Goal: Information Seeking & Learning: Find specific fact

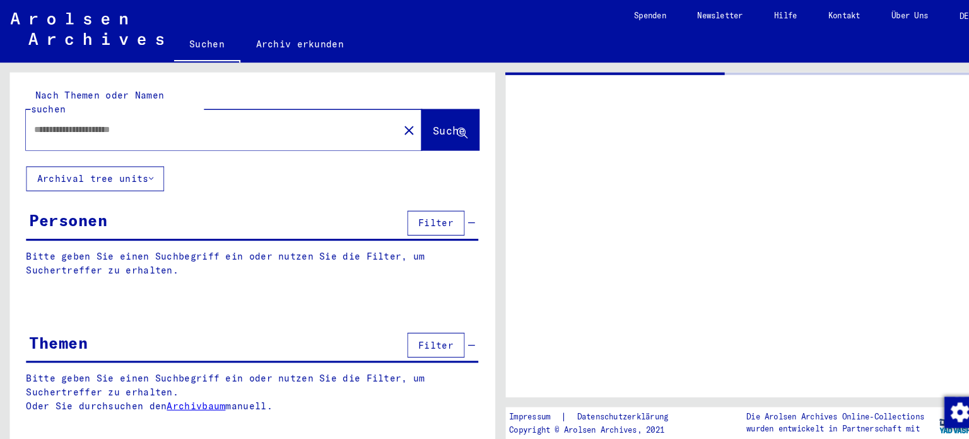
type input "*******"
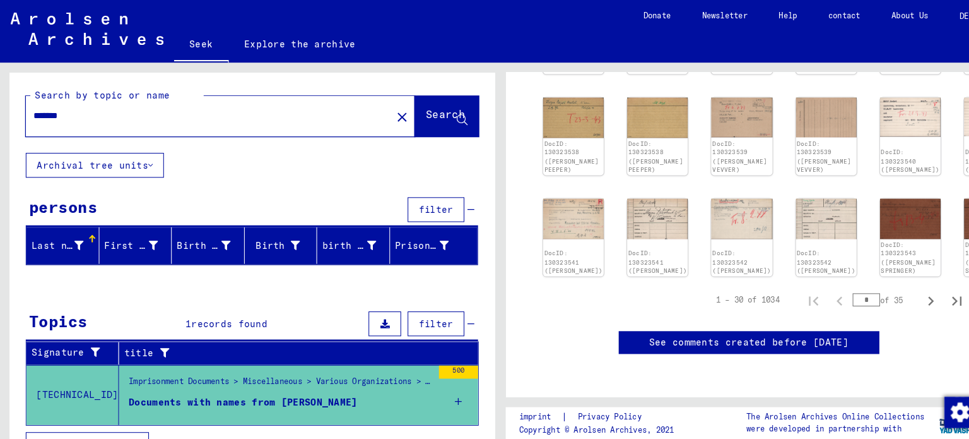
scroll to position [18, 0]
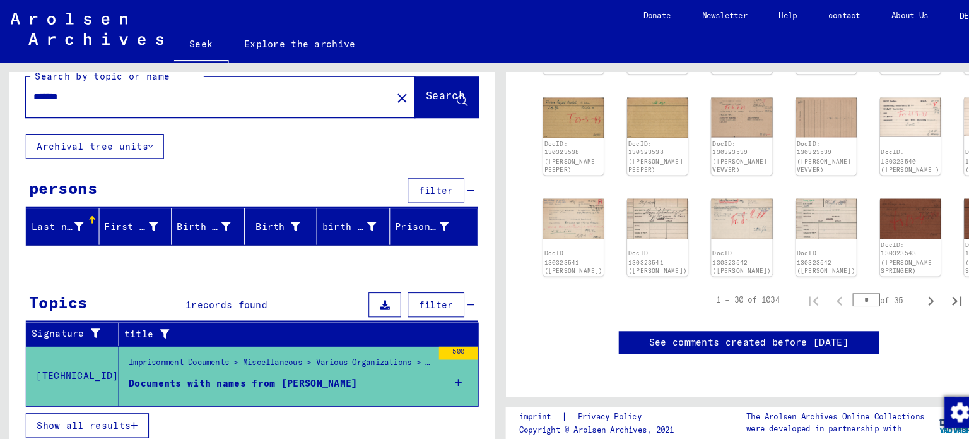
click at [892, 278] on button "Next page" at bounding box center [900, 290] width 25 height 25
type input "*"
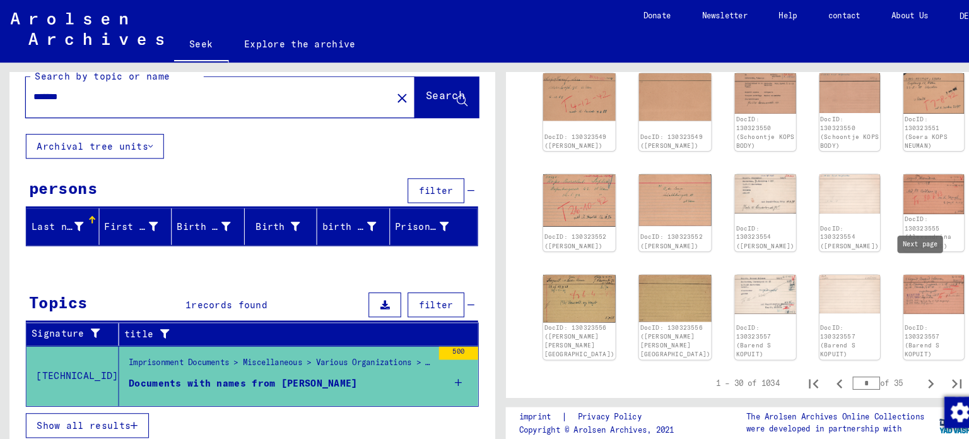
scroll to position [401, 0]
click at [892, 362] on icon "Next page" at bounding box center [901, 371] width 18 height 18
type input "*"
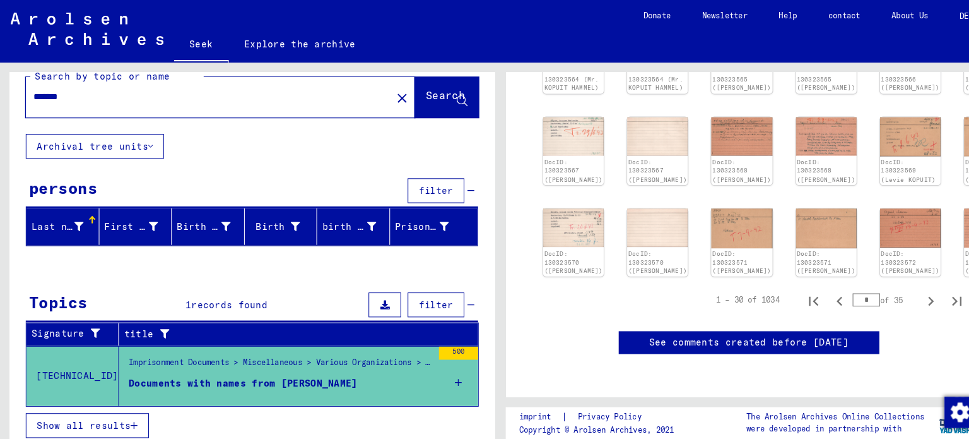
scroll to position [452, 0]
click at [894, 300] on icon "Next page" at bounding box center [901, 292] width 18 height 18
type input "*"
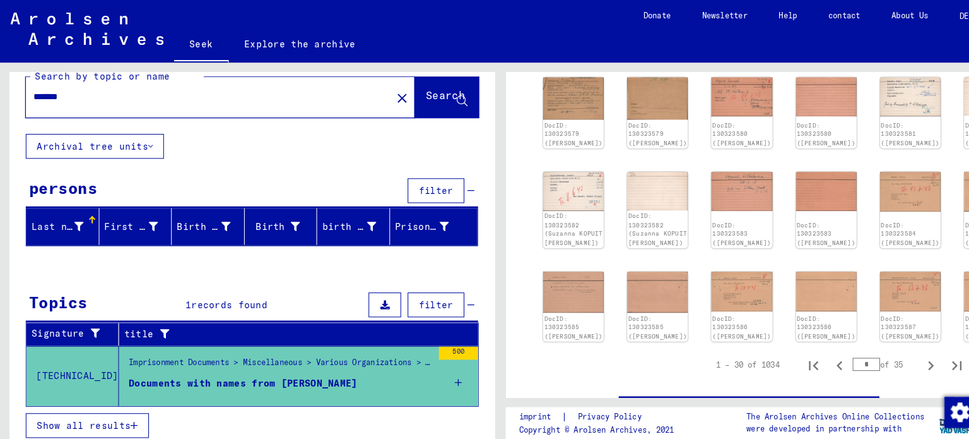
scroll to position [405, 0]
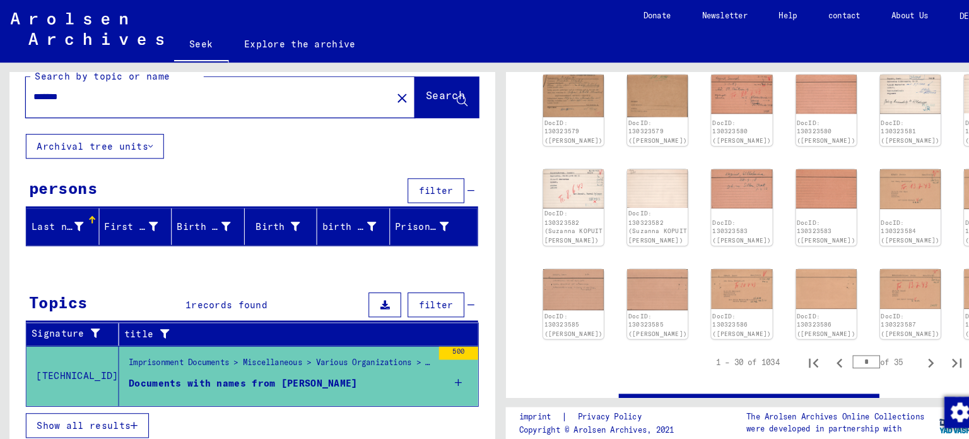
click at [892, 358] on icon "Next page" at bounding box center [901, 352] width 18 height 18
type input "*"
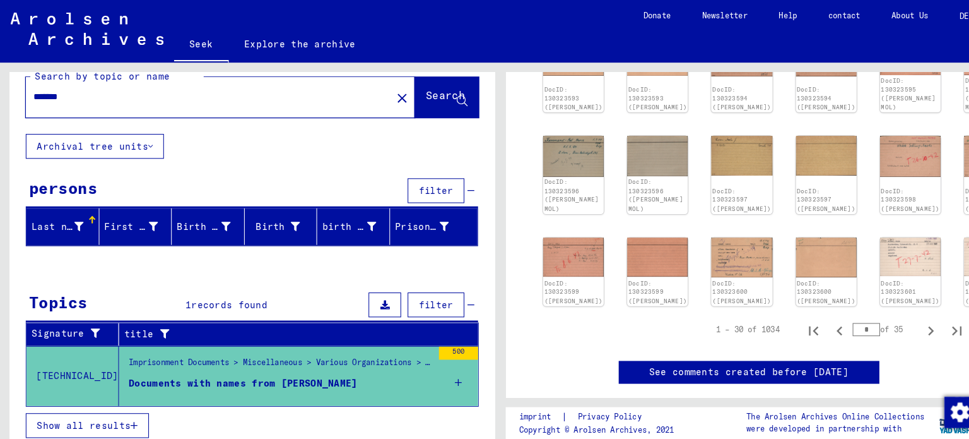
scroll to position [441, 0]
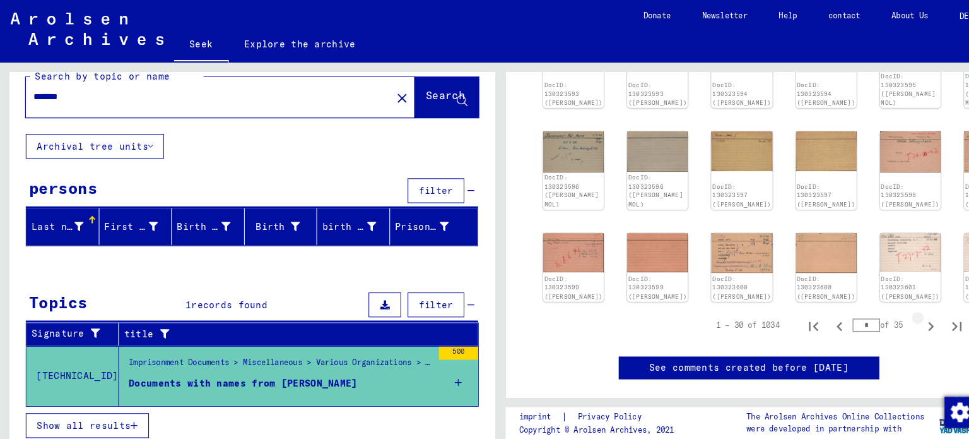
click at [895, 324] on icon "Next page" at bounding box center [901, 316] width 18 height 18
type input "*"
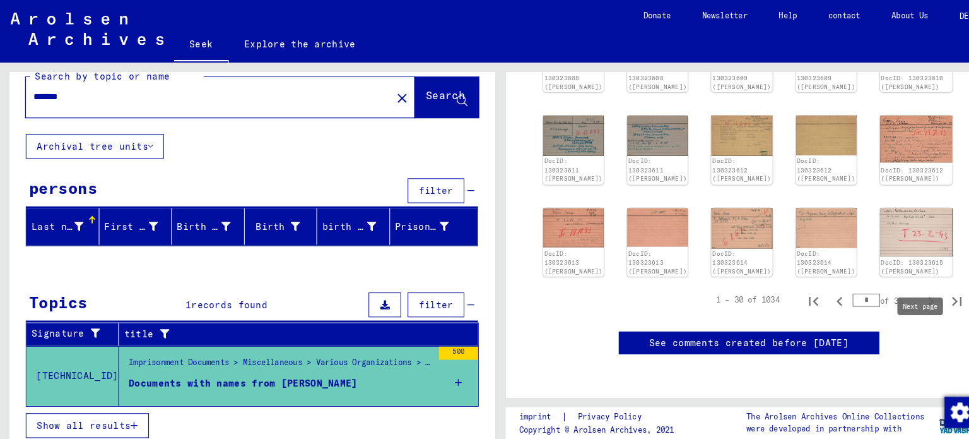
scroll to position [488, 0]
click at [894, 286] on icon "Next page" at bounding box center [901, 292] width 18 height 18
type input "*"
click at [895, 289] on icon "Next page" at bounding box center [901, 292] width 18 height 18
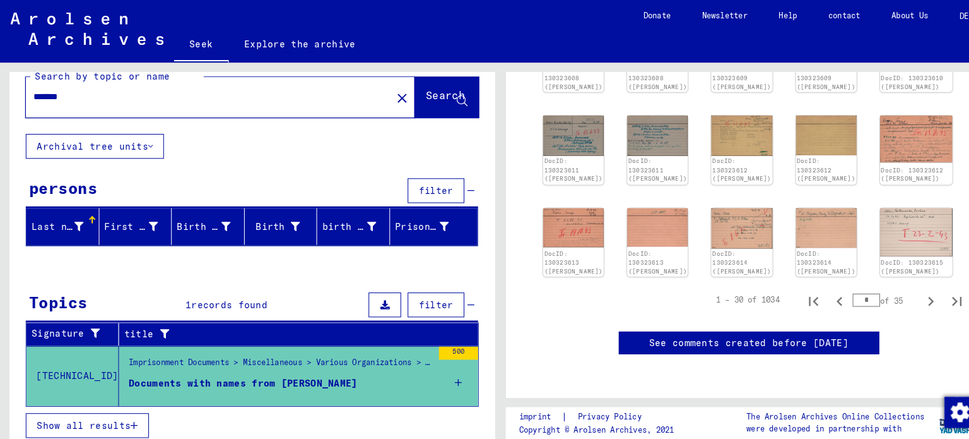
type input "*"
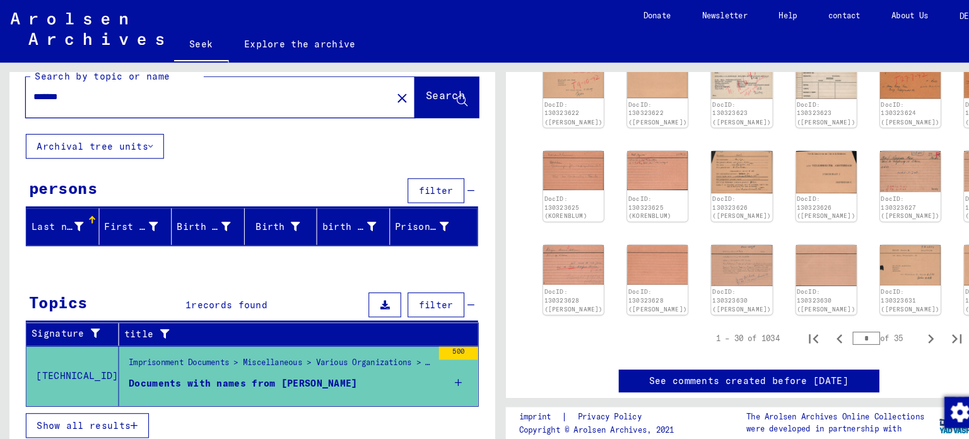
scroll to position [425, 0]
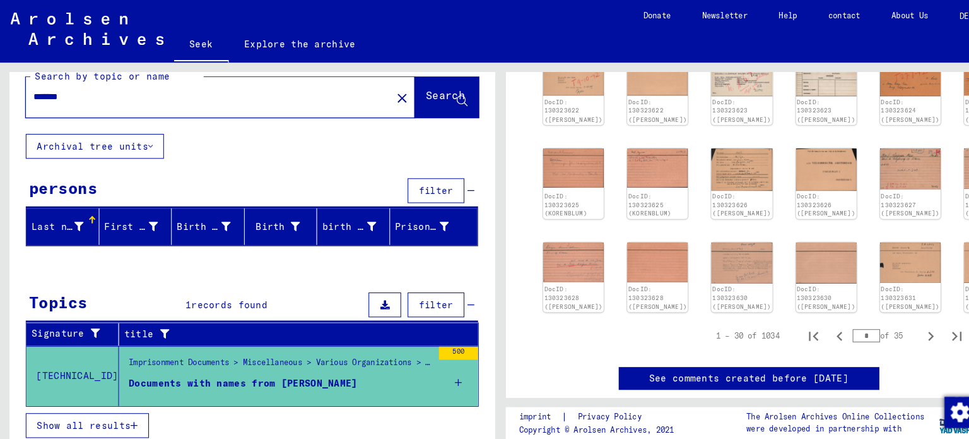
click at [896, 334] on icon "Next page" at bounding box center [901, 326] width 18 height 18
type input "*"
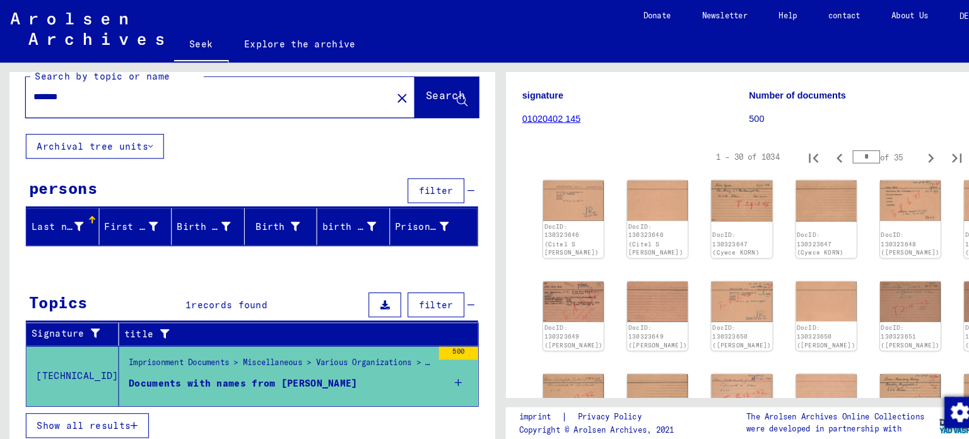
scroll to position [0, 0]
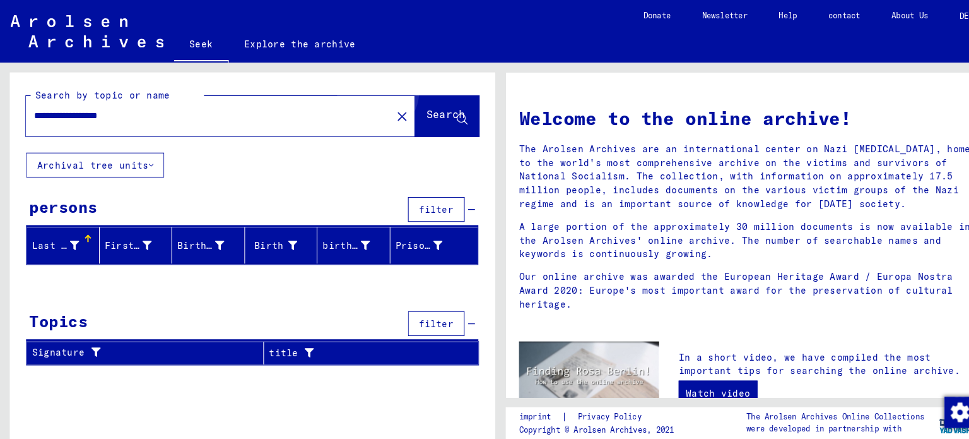
click at [417, 105] on font "Search" at bounding box center [432, 110] width 38 height 13
click at [353, 239] on font "birth date" at bounding box center [340, 237] width 57 height 11
drag, startPoint x: 353, startPoint y: 239, endPoint x: 346, endPoint y: 235, distance: 7.4
click at [346, 235] on font "birth date" at bounding box center [340, 237] width 57 height 11
click at [349, 234] on font "birth date" at bounding box center [340, 237] width 57 height 11
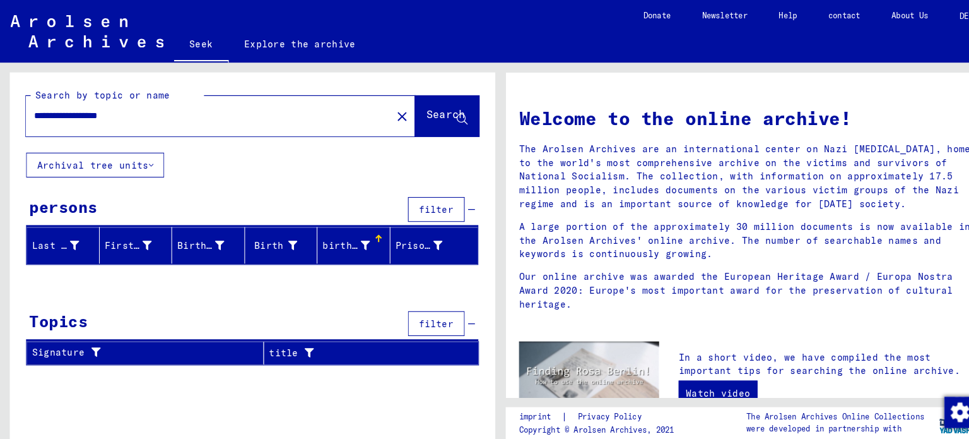
click at [189, 120] on div "**********" at bounding box center [194, 112] width 339 height 28
click at [408, 101] on button "Search" at bounding box center [433, 112] width 62 height 39
type input "********"
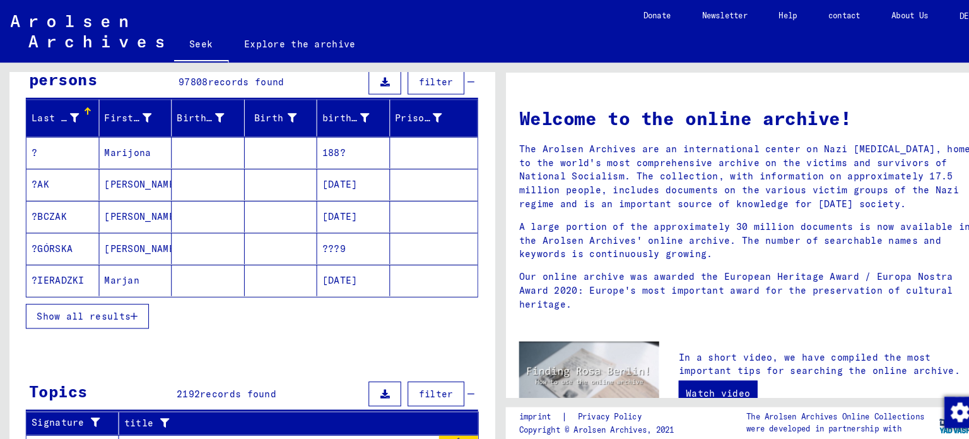
scroll to position [88, 0]
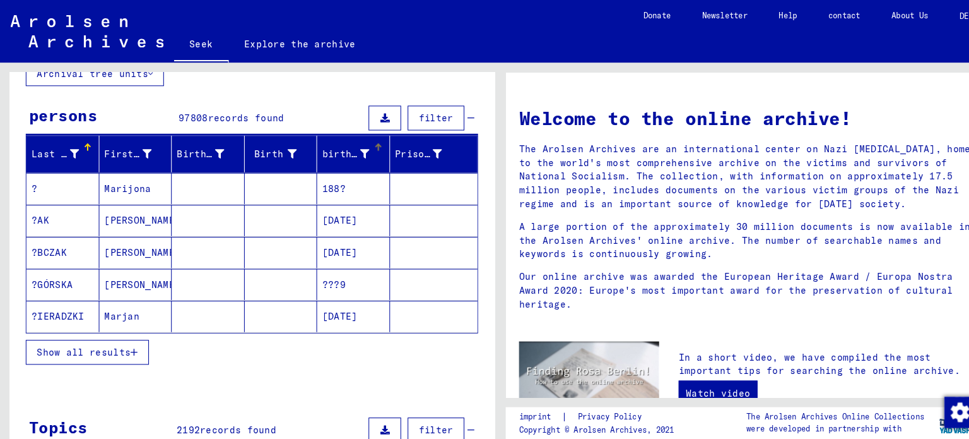
click at [345, 143] on div "birth date" at bounding box center [335, 149] width 46 height 13
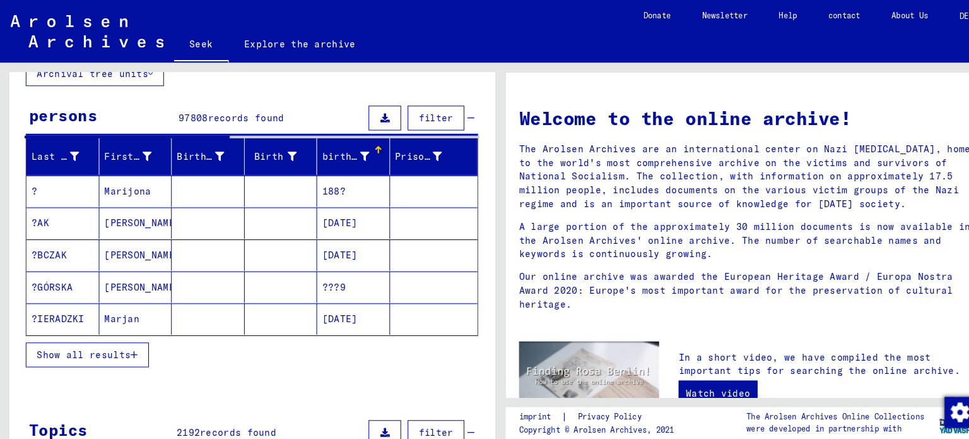
click at [106, 340] on font "Show all results" at bounding box center [81, 343] width 91 height 11
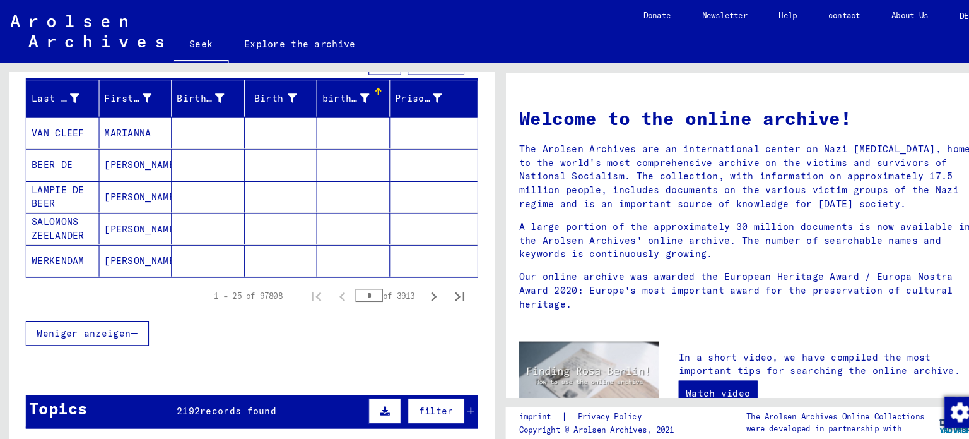
scroll to position [142, 0]
click at [347, 91] on font "birth date" at bounding box center [340, 95] width 57 height 11
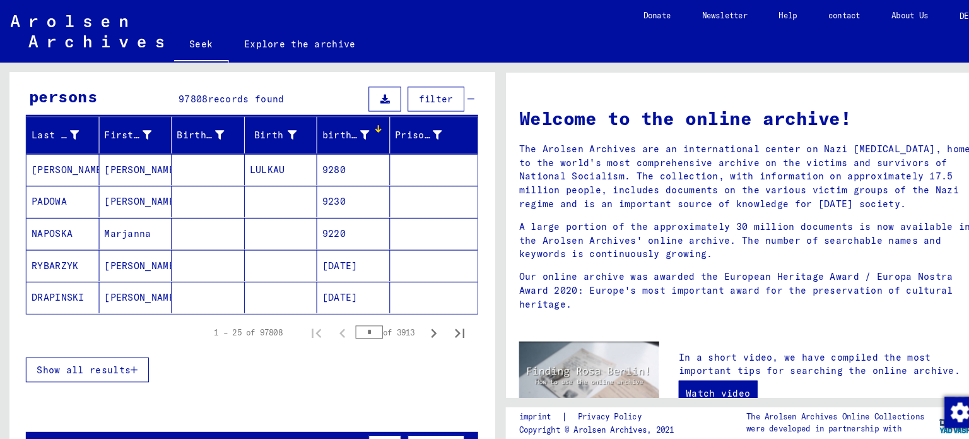
scroll to position [109, 0]
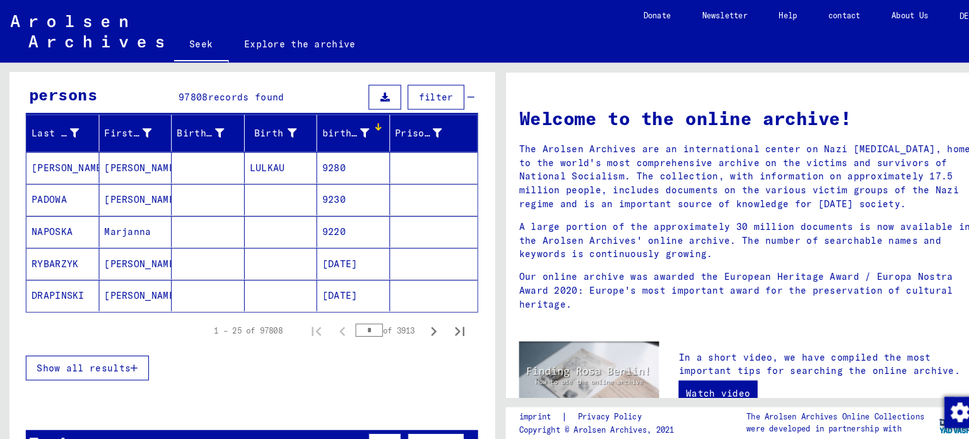
click at [340, 156] on mat-cell "9280" at bounding box center [342, 162] width 71 height 30
click at [337, 131] on font "birth date" at bounding box center [340, 128] width 57 height 11
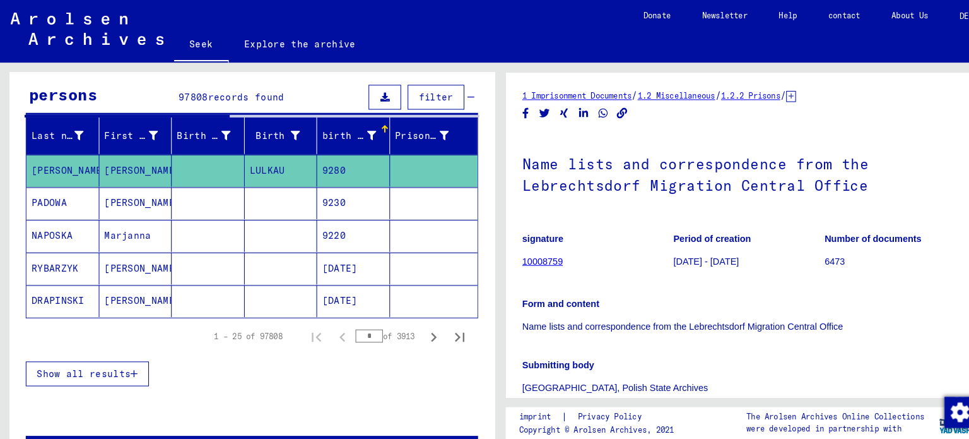
click at [349, 126] on font "birth date" at bounding box center [340, 131] width 57 height 11
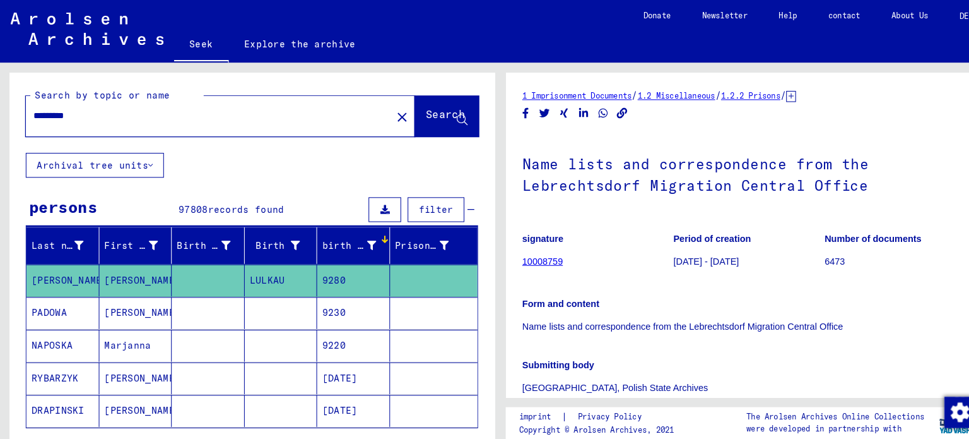
click at [165, 109] on input "********" at bounding box center [202, 111] width 339 height 13
click at [419, 112] on font "Search" at bounding box center [432, 110] width 38 height 13
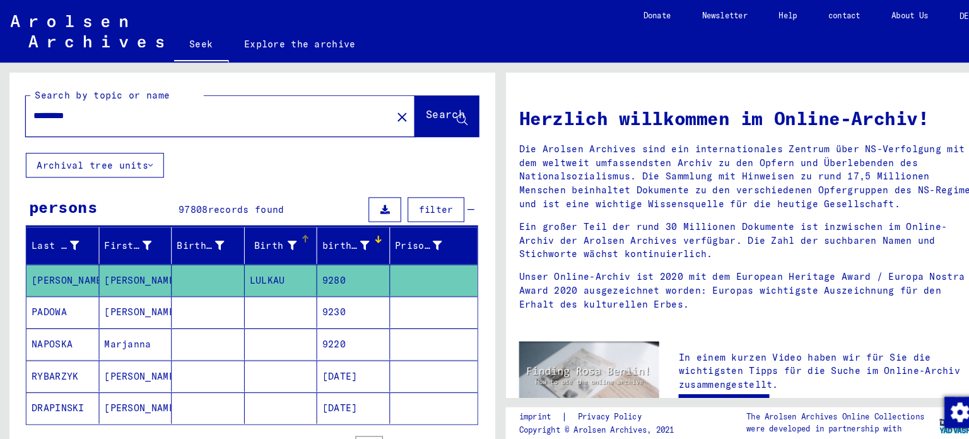
click at [279, 233] on icon at bounding box center [283, 237] width 9 height 9
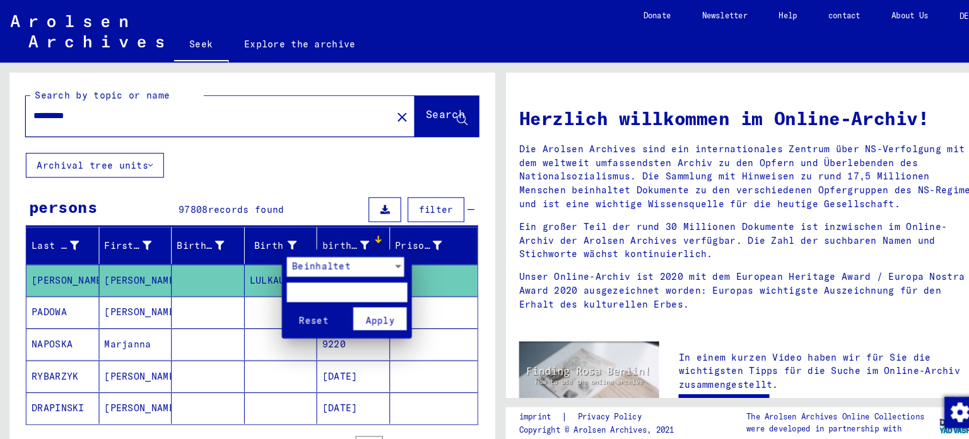
click at [305, 281] on input "text" at bounding box center [336, 282] width 117 height 19
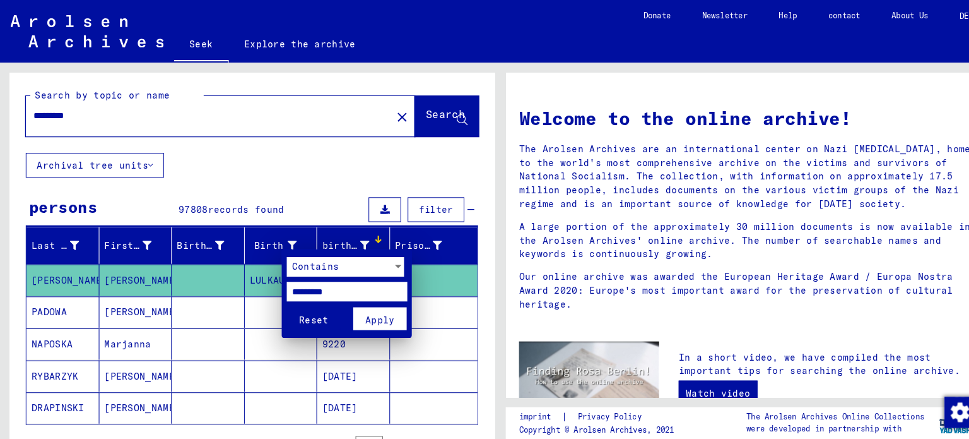
type input "**********"
drag, startPoint x: 375, startPoint y: 309, endPoint x: 371, endPoint y: 364, distance: 55.1
click at [375, 309] on font "Apply" at bounding box center [368, 309] width 28 height 11
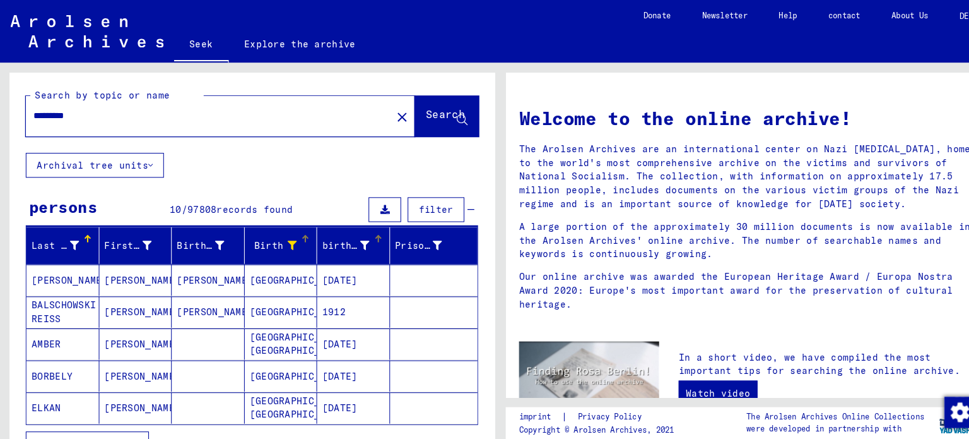
click at [343, 232] on font "birth date" at bounding box center [340, 237] width 57 height 11
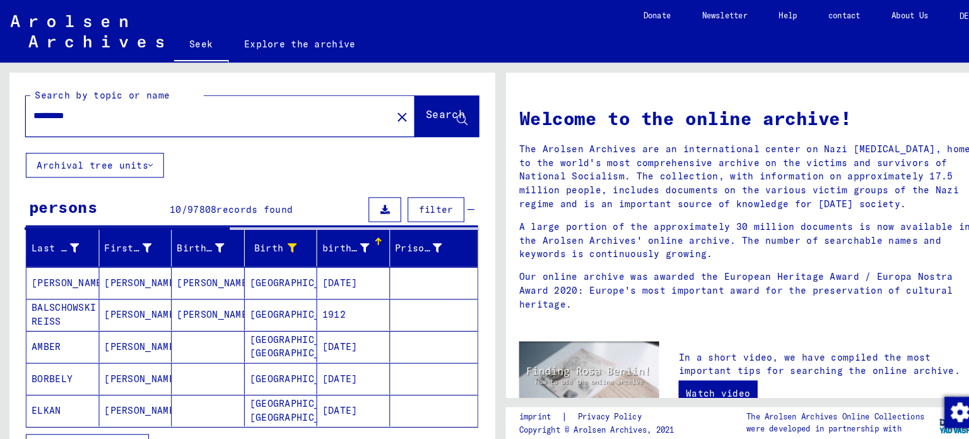
click at [343, 235] on font "birth date" at bounding box center [340, 239] width 57 height 11
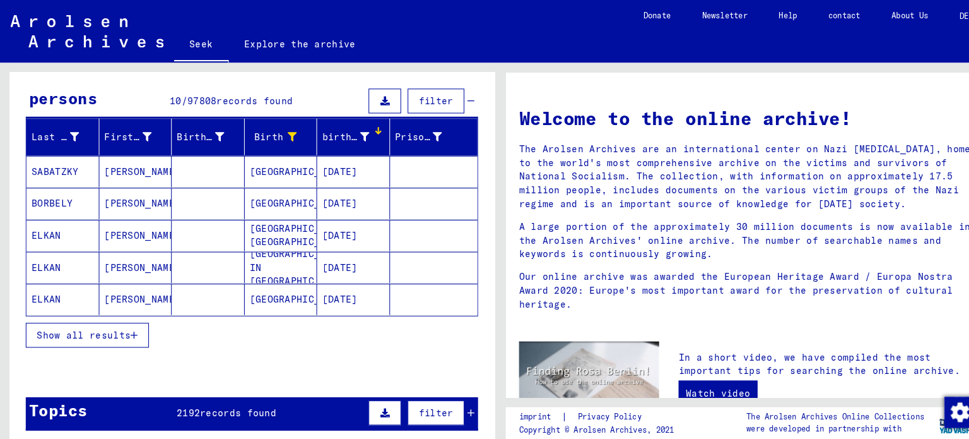
scroll to position [106, 0]
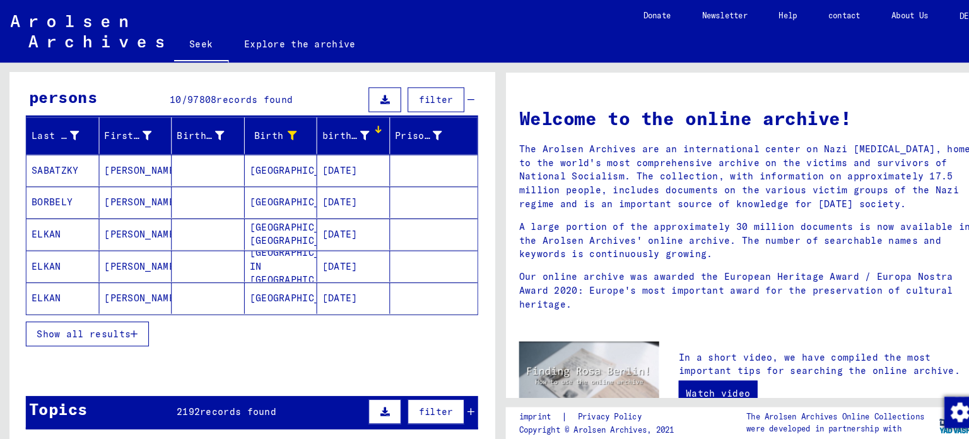
click at [73, 322] on font "Show all results" at bounding box center [81, 322] width 91 height 11
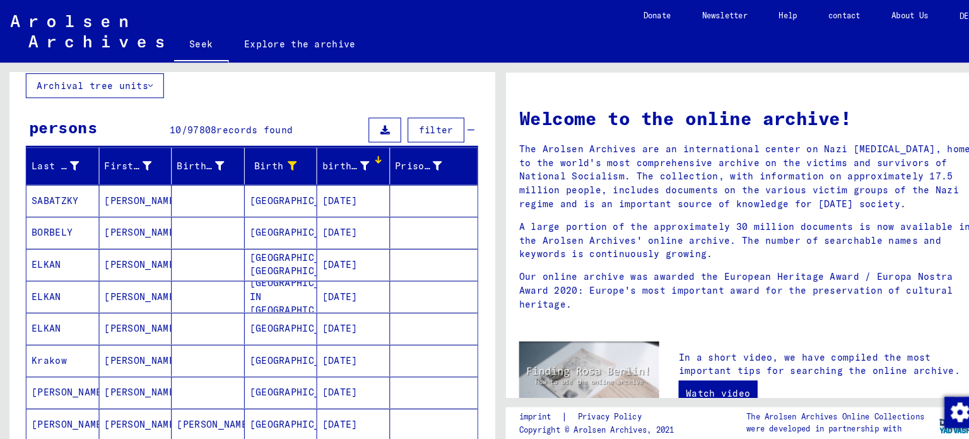
scroll to position [80, 0]
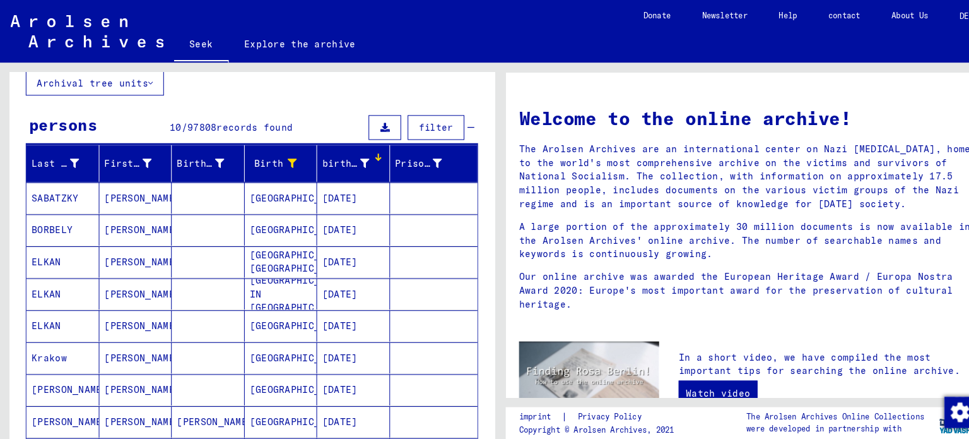
click at [251, 119] on font "records found" at bounding box center [247, 122] width 74 height 11
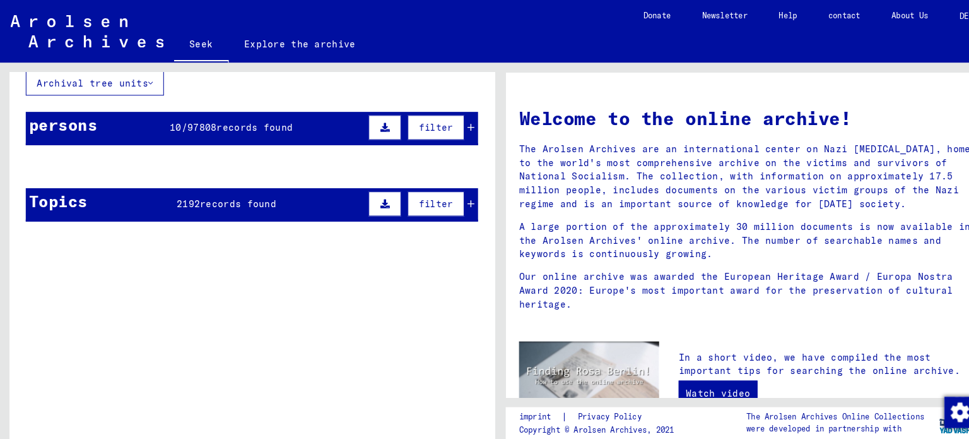
click at [299, 125] on div "persons 10 / 97808 records found filter" at bounding box center [244, 124] width 438 height 32
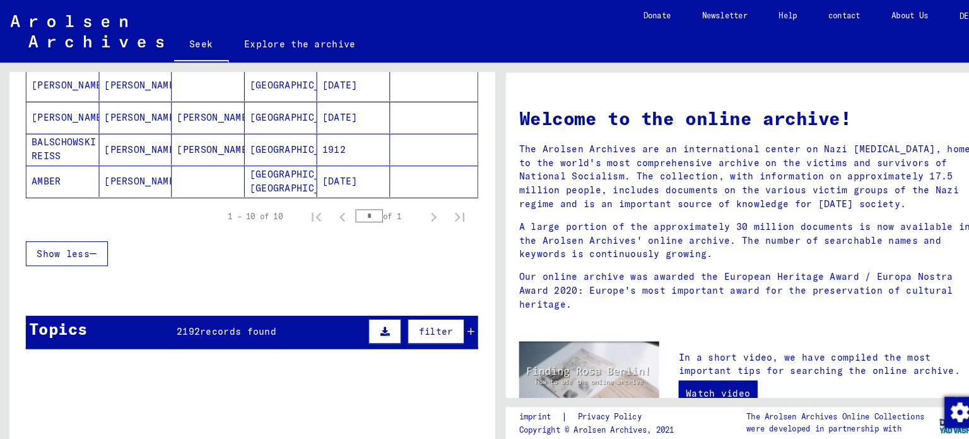
scroll to position [377, 0]
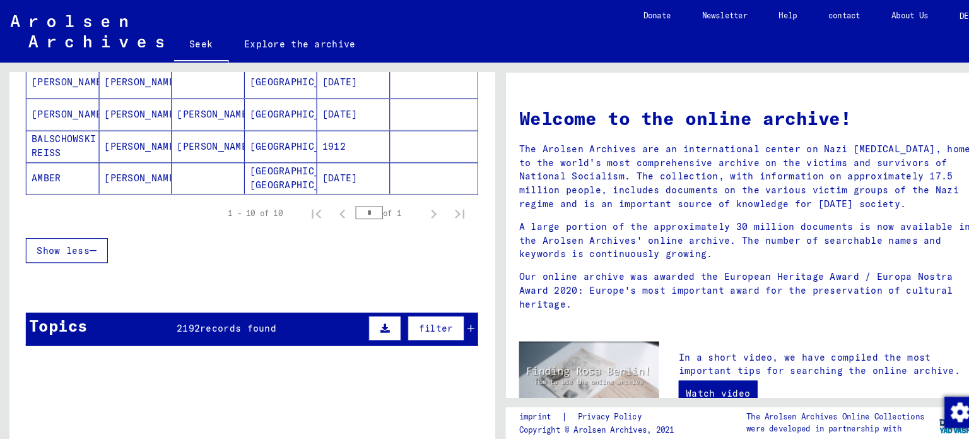
click at [304, 322] on div "Topics 2192 records found filter" at bounding box center [244, 318] width 438 height 32
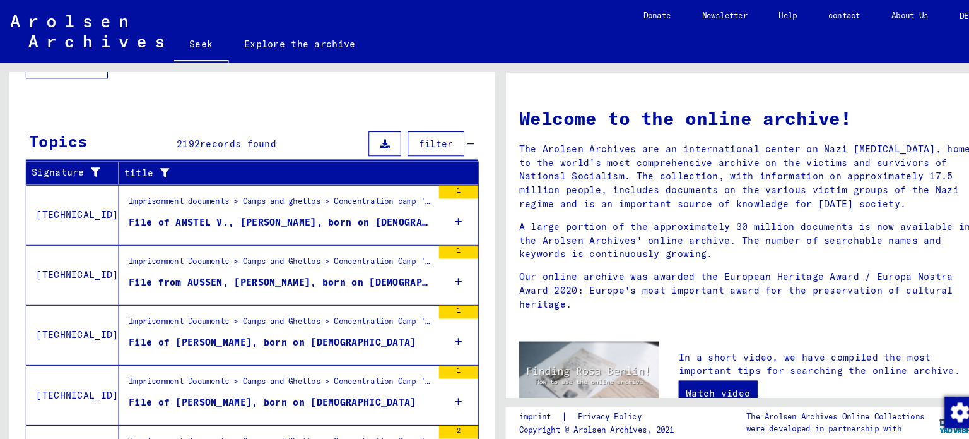
scroll to position [630, 0]
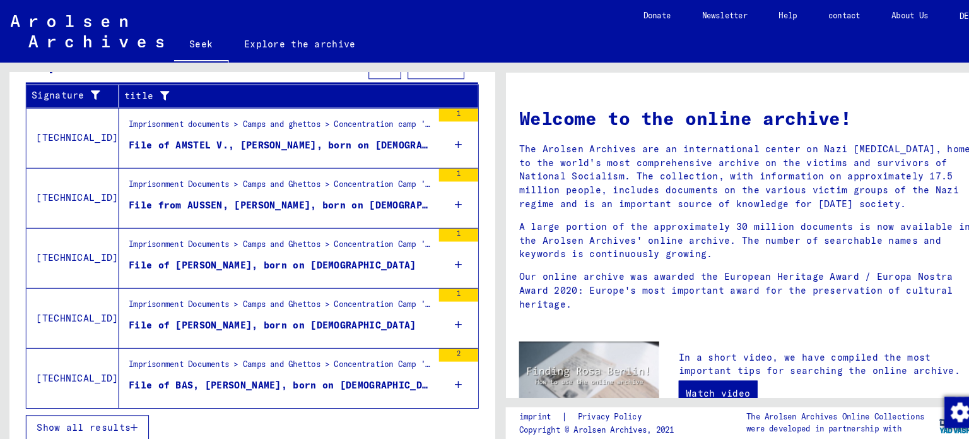
click at [116, 417] on button "Show all results" at bounding box center [84, 413] width 119 height 24
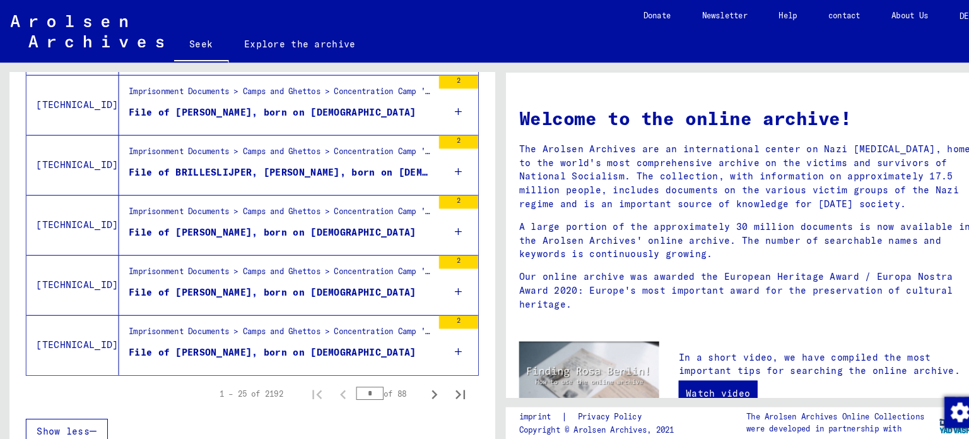
scroll to position [1407, 0]
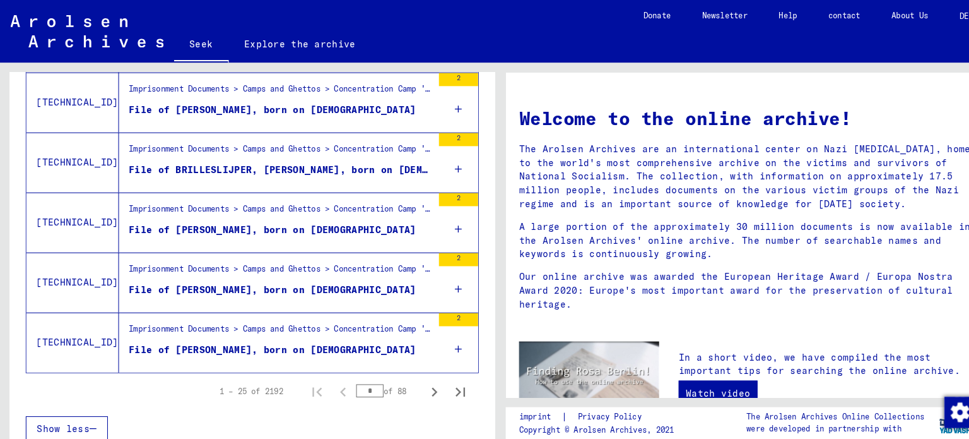
click at [412, 379] on icon "Next page" at bounding box center [421, 379] width 18 height 18
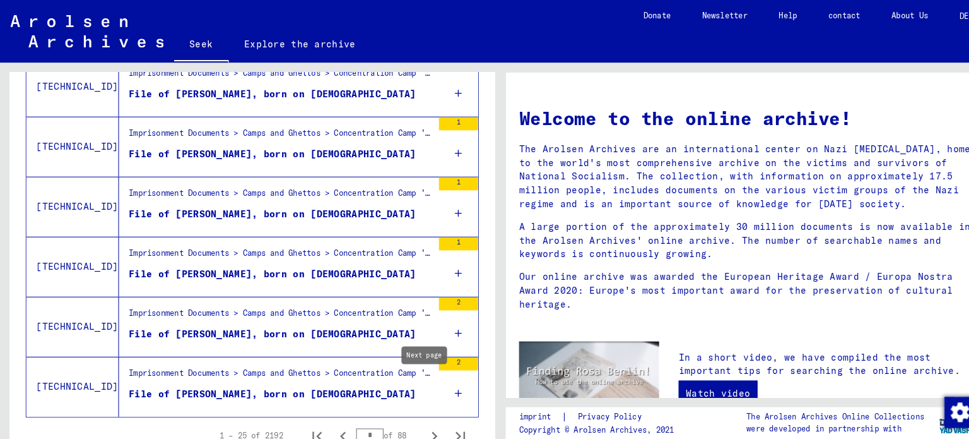
scroll to position [1360, 0]
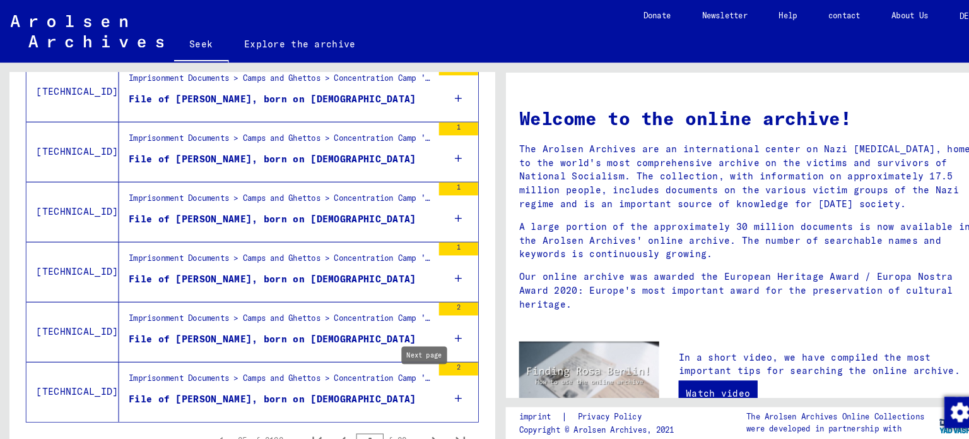
click at [430, 264] on div "1" at bounding box center [444, 262] width 38 height 57
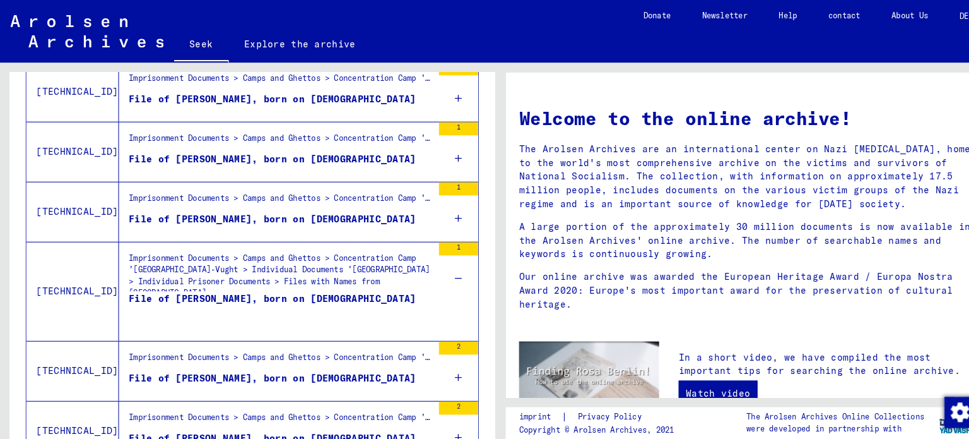
click at [441, 212] on icon at bounding box center [444, 211] width 7 height 44
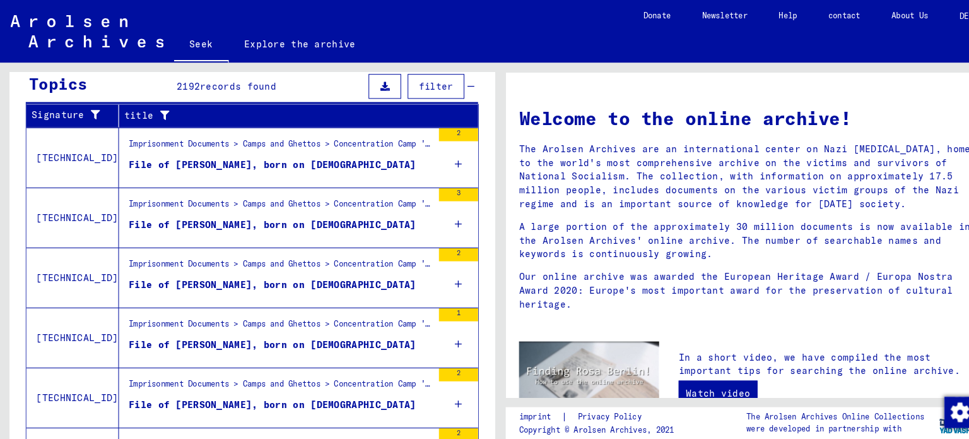
scroll to position [192, 0]
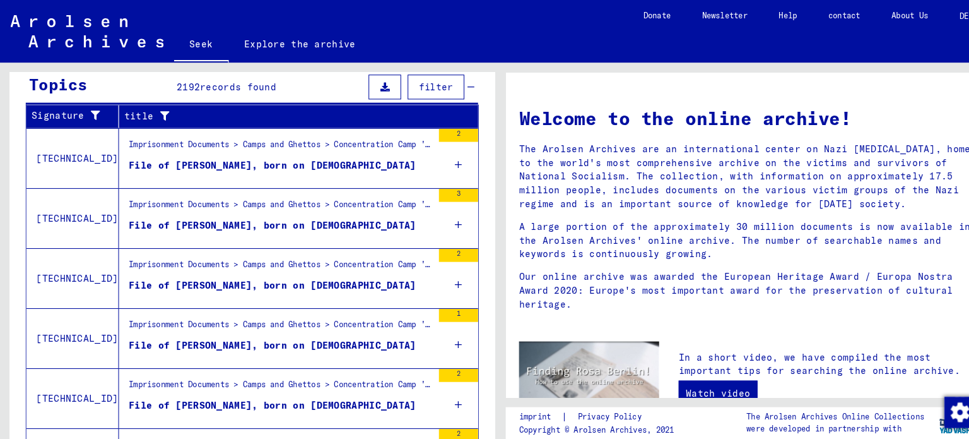
click at [396, 257] on font "Imprisonment Documents > Camps and Ghettos > Concentration Camp '[GEOGRAPHIC_DA…" at bounding box center [584, 255] width 919 height 9
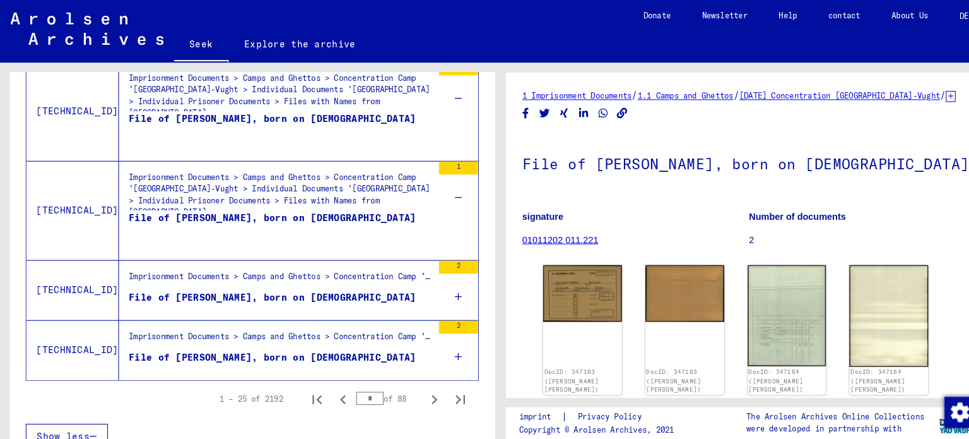
scroll to position [1483, 0]
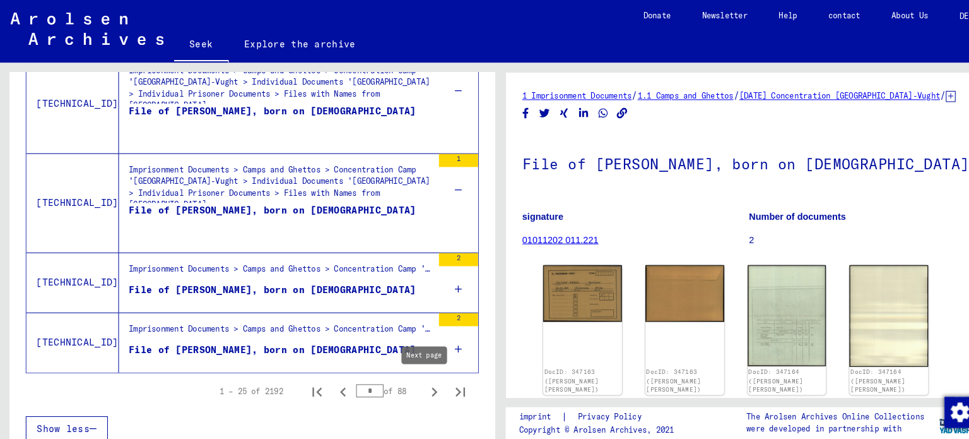
click at [412, 374] on icon "Next page" at bounding box center [421, 379] width 18 height 18
type input "*"
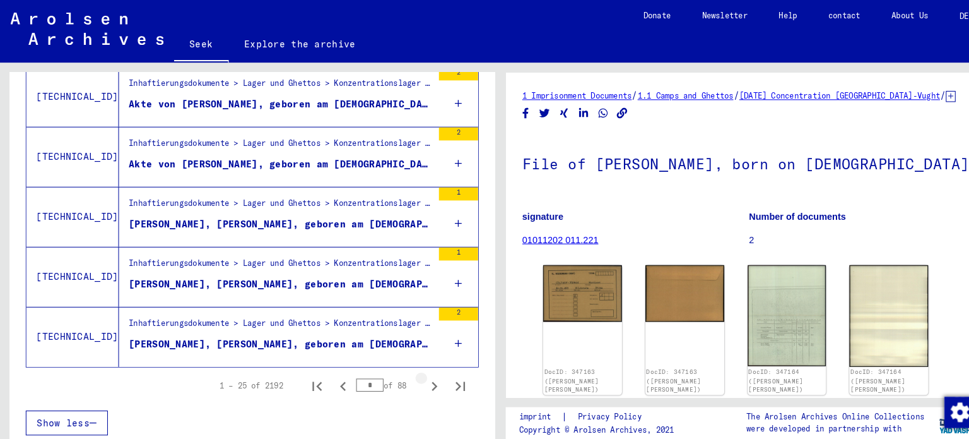
scroll to position [1407, 0]
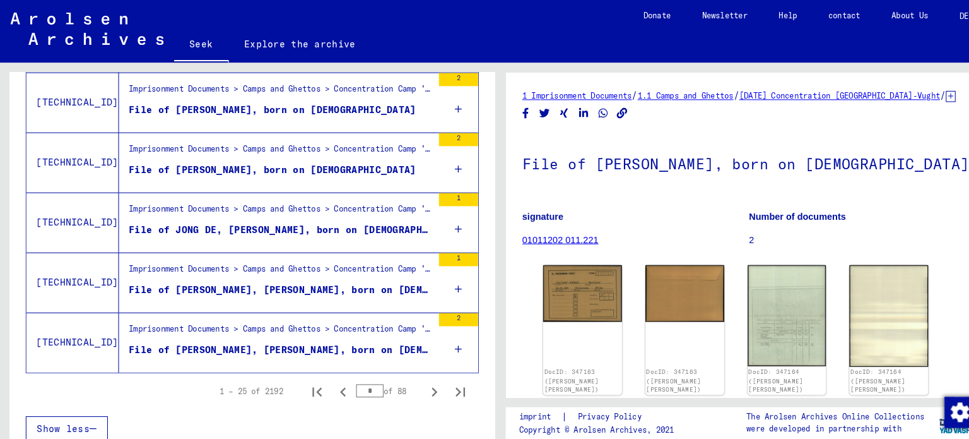
click at [441, 273] on icon at bounding box center [444, 279] width 7 height 44
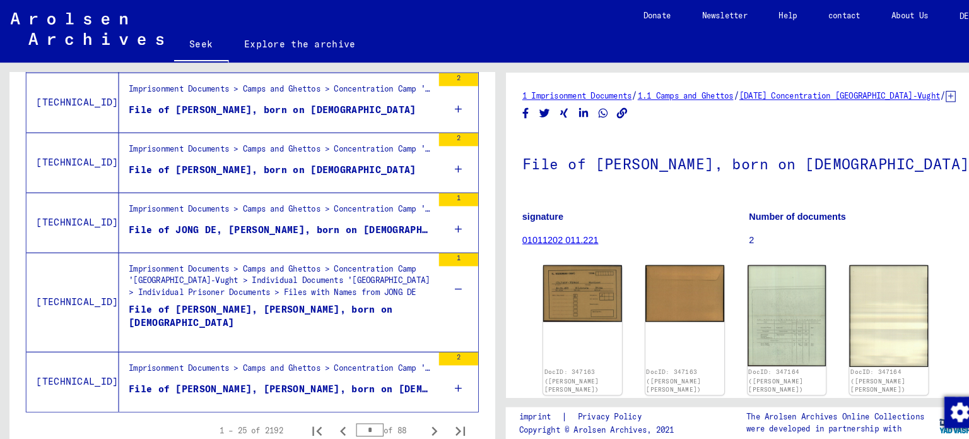
click at [441, 216] on icon at bounding box center [444, 221] width 7 height 44
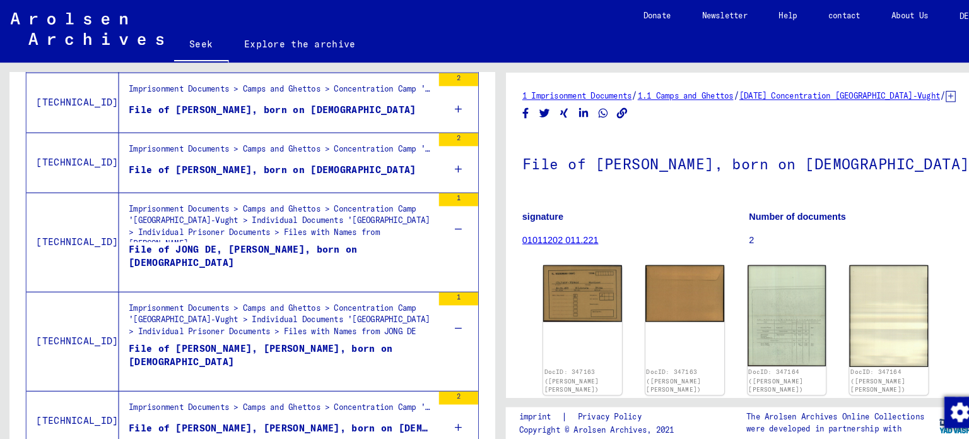
click at [427, 160] on div "2" at bounding box center [444, 157] width 38 height 57
